Goal: Information Seeking & Learning: Find specific fact

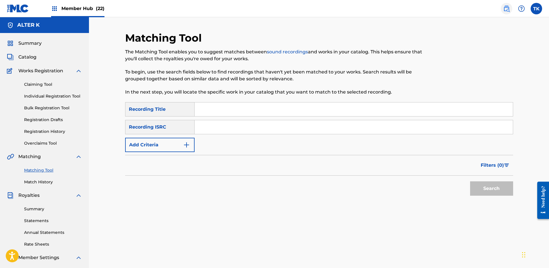
click at [503, 7] on img at bounding box center [506, 8] width 7 height 7
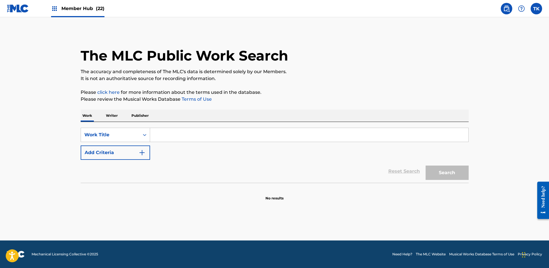
click at [180, 124] on div "SearchWithCriteria0bd57589-92c4-42a3-bbba-83c46883379e Work Title Add Criteria …" at bounding box center [275, 152] width 388 height 61
drag, startPoint x: 169, startPoint y: 132, endPoint x: 159, endPoint y: 133, distance: 11.0
click at [169, 132] on input "Search Form" at bounding box center [309, 135] width 318 height 14
click at [137, 135] on div "Work Title" at bounding box center [115, 135] width 69 height 14
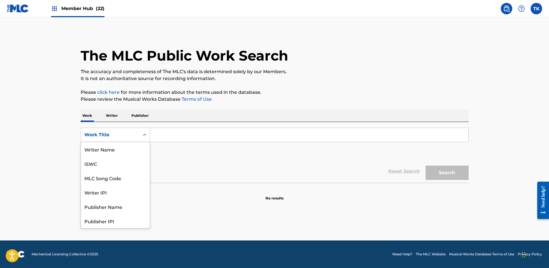
scroll to position [29, 0]
click at [134, 144] on div "MLC Song Code" at bounding box center [115, 149] width 69 height 14
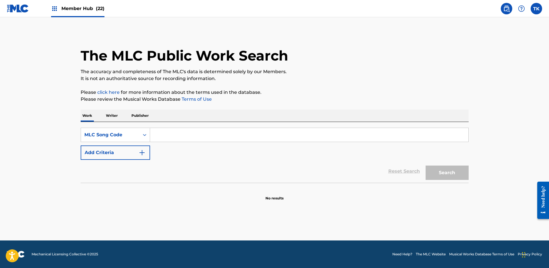
click at [193, 135] on input "Search Form" at bounding box center [309, 135] width 318 height 14
paste input "AY7FXJ"
type input "AY7FXJ"
click at [439, 174] on button "Search" at bounding box center [446, 172] width 43 height 14
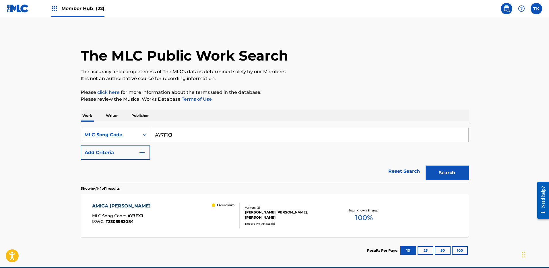
scroll to position [26, 0]
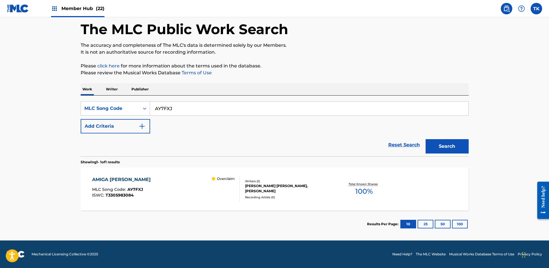
click at [253, 169] on div "AMIGA MIA MLC Song Code : AY7FXJ ISWC : T3305983084 Overclaim Writers ( 2 ) [PE…" at bounding box center [275, 188] width 388 height 43
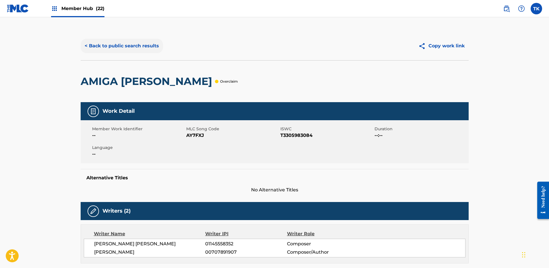
drag, startPoint x: 123, startPoint y: 54, endPoint x: 124, endPoint y: 47, distance: 7.2
click at [124, 54] on div "< Back to public search results Copy work link" at bounding box center [275, 46] width 388 height 29
click at [124, 47] on button "< Back to public search results" at bounding box center [122, 46] width 82 height 14
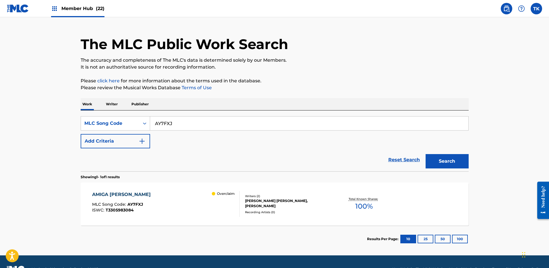
click at [239, 126] on input "AY7FXJ" at bounding box center [309, 123] width 318 height 14
paste input "CL0VTL"
type input "CL0VTL"
click at [436, 161] on button "Search" at bounding box center [446, 161] width 43 height 14
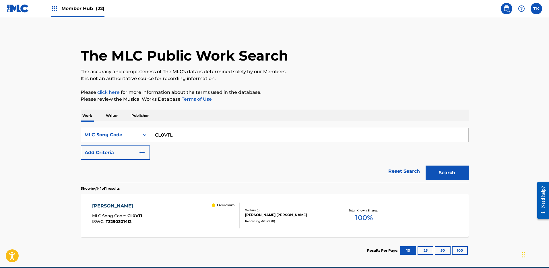
click at [332, 200] on div "[PERSON_NAME] MLC Song Code : CL0VTL ISWC : T3290301412 Overclaim Writers ( 1 )…" at bounding box center [275, 215] width 388 height 43
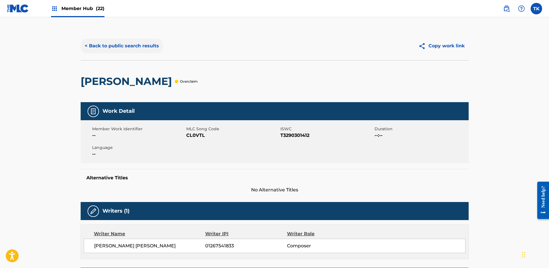
click at [140, 43] on button "< Back to public search results" at bounding box center [122, 46] width 82 height 14
